Goal: Information Seeking & Learning: Learn about a topic

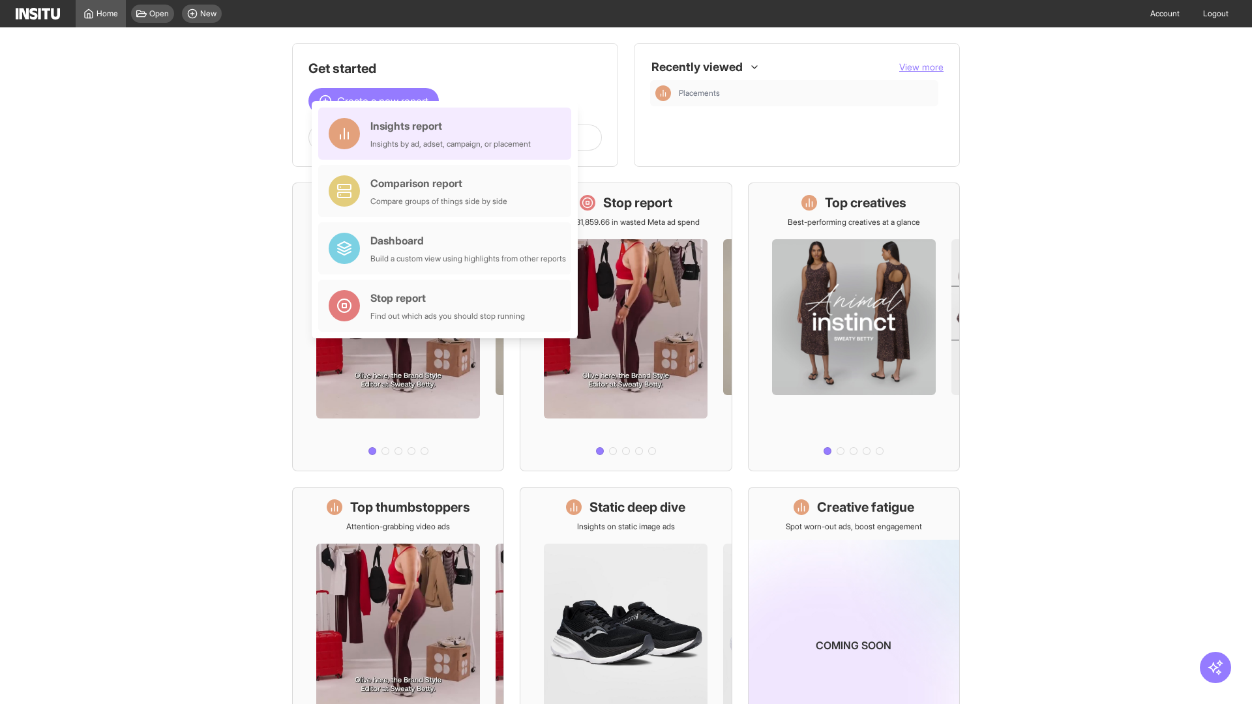
click at [448, 134] on div "Insights report Insights by ad, adset, campaign, or placement" at bounding box center [450, 133] width 160 height 31
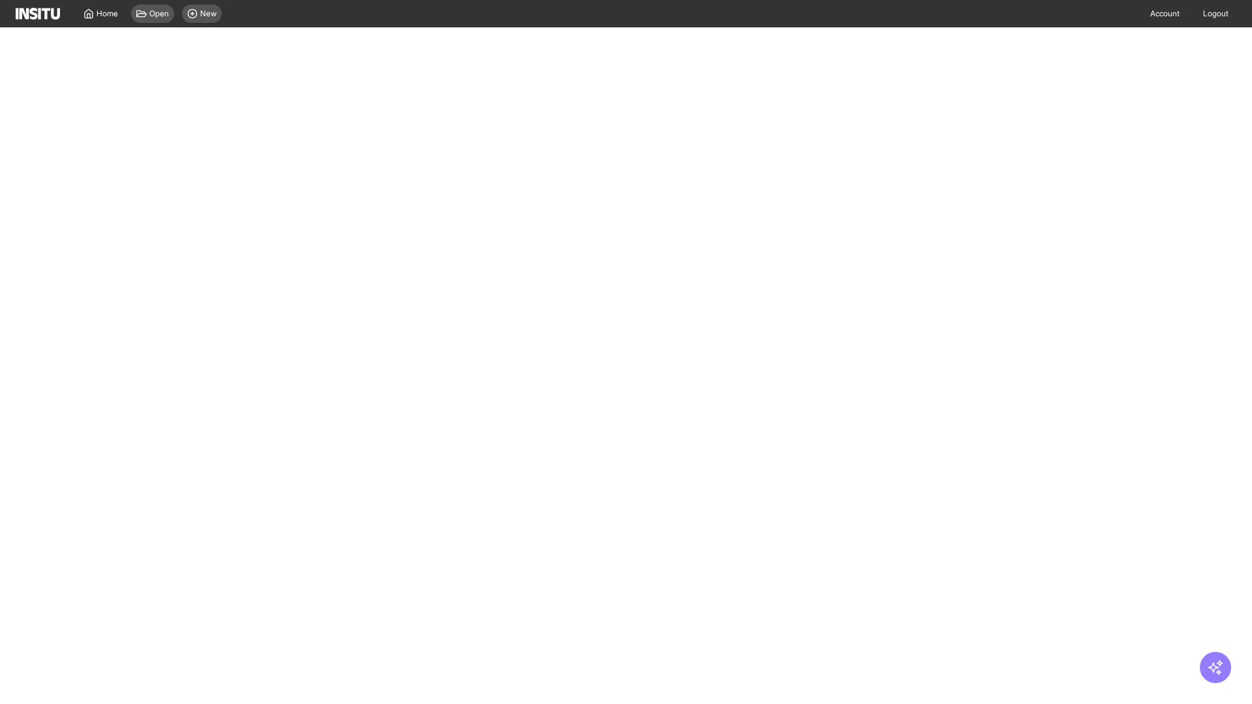
select select "**"
